Goal: Go to known website: Access a specific website the user already knows

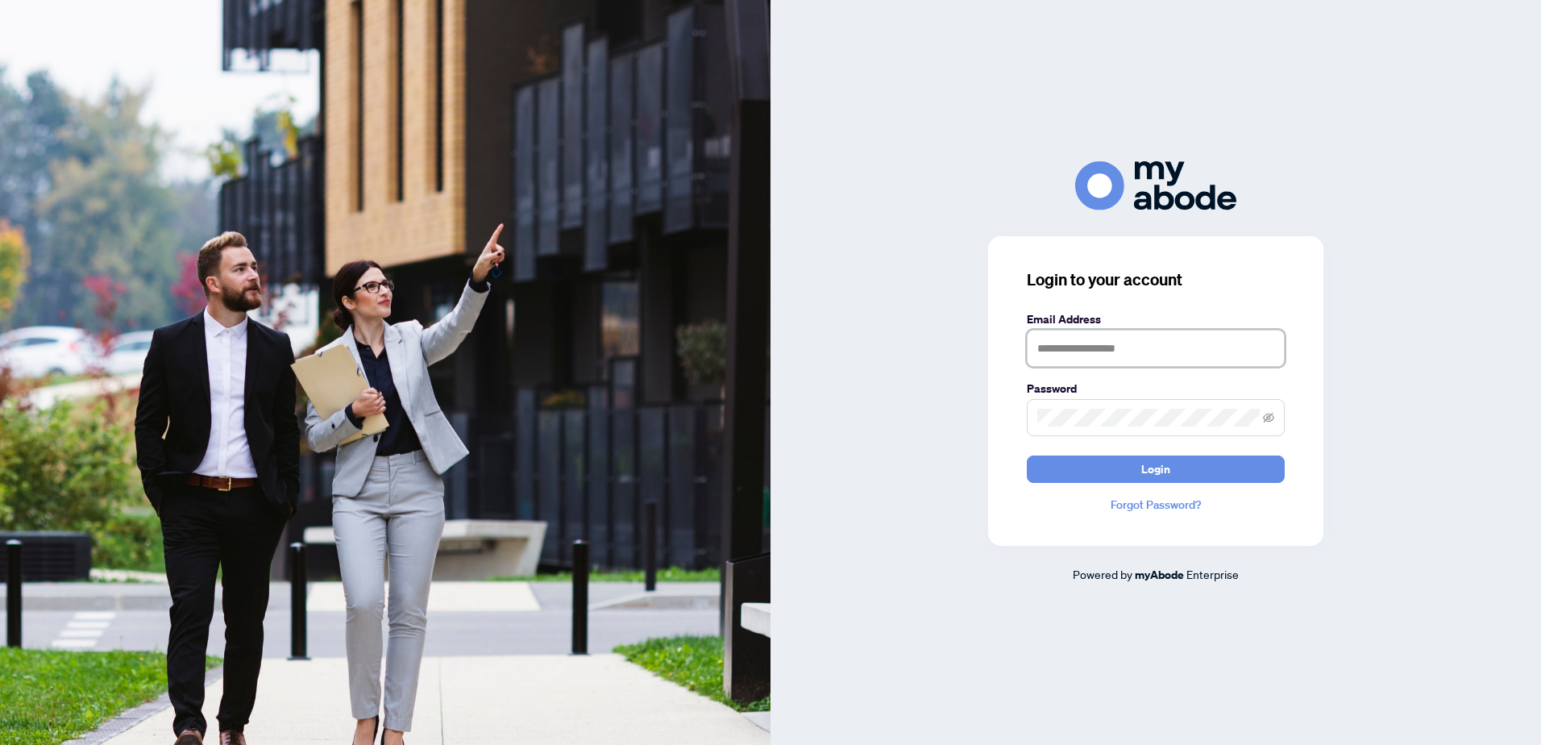
click at [1074, 342] on input "text" at bounding box center [1156, 348] width 258 height 37
type input "**********"
click at [1112, 463] on button "Login" at bounding box center [1156, 468] width 258 height 27
